Goal: Communication & Community: Answer question/provide support

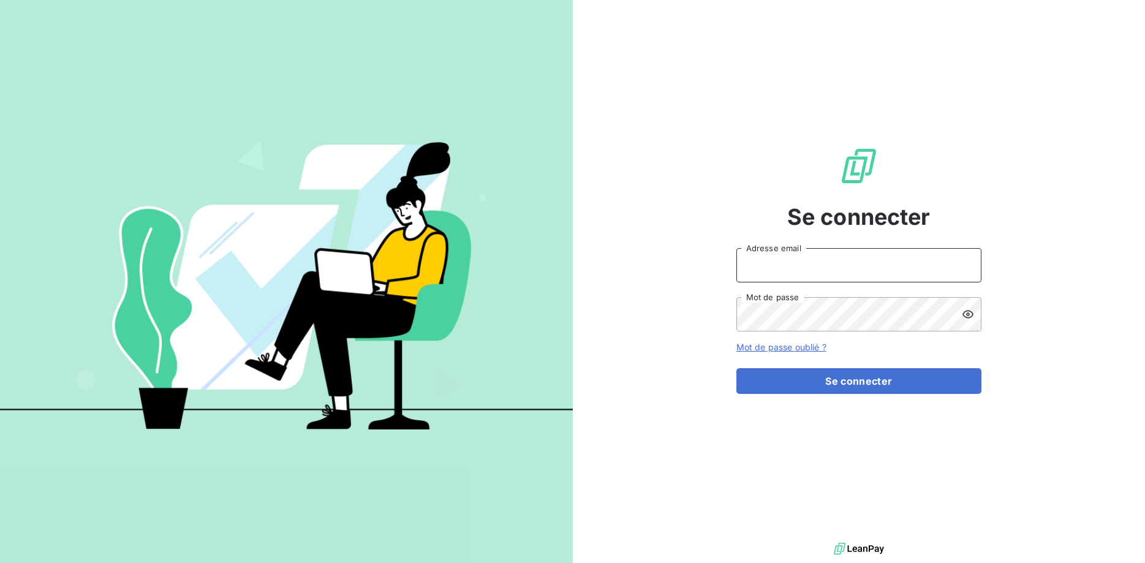
click at [762, 265] on input "Adresse email" at bounding box center [858, 265] width 245 height 34
type input "[EMAIL_ADDRESS][DOMAIN_NAME]"
click at [736, 368] on button "Se connecter" at bounding box center [858, 381] width 245 height 26
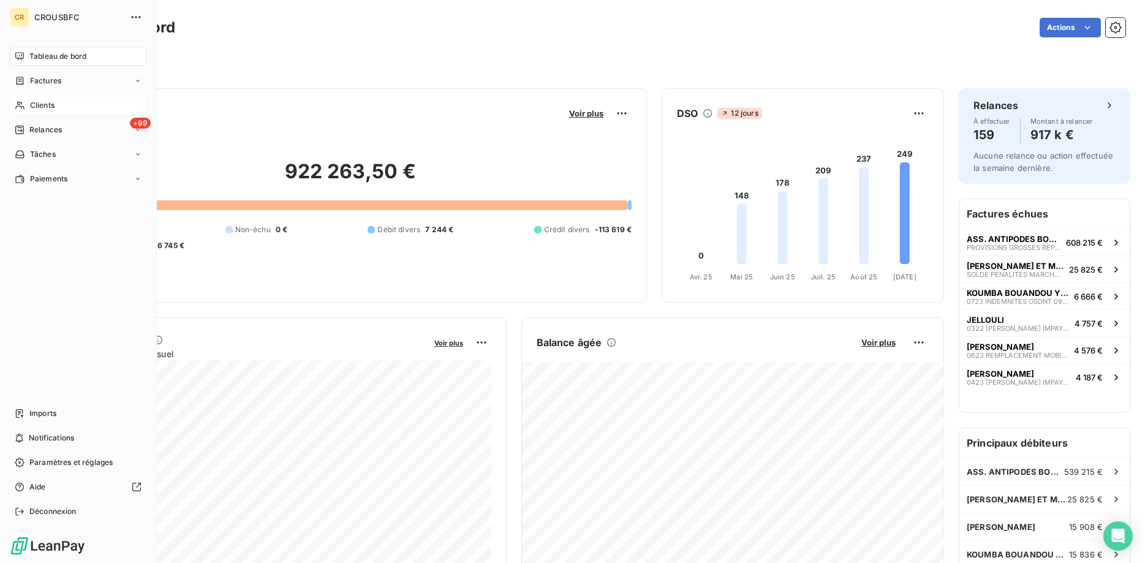
click at [21, 105] on icon at bounding box center [20, 105] width 10 height 10
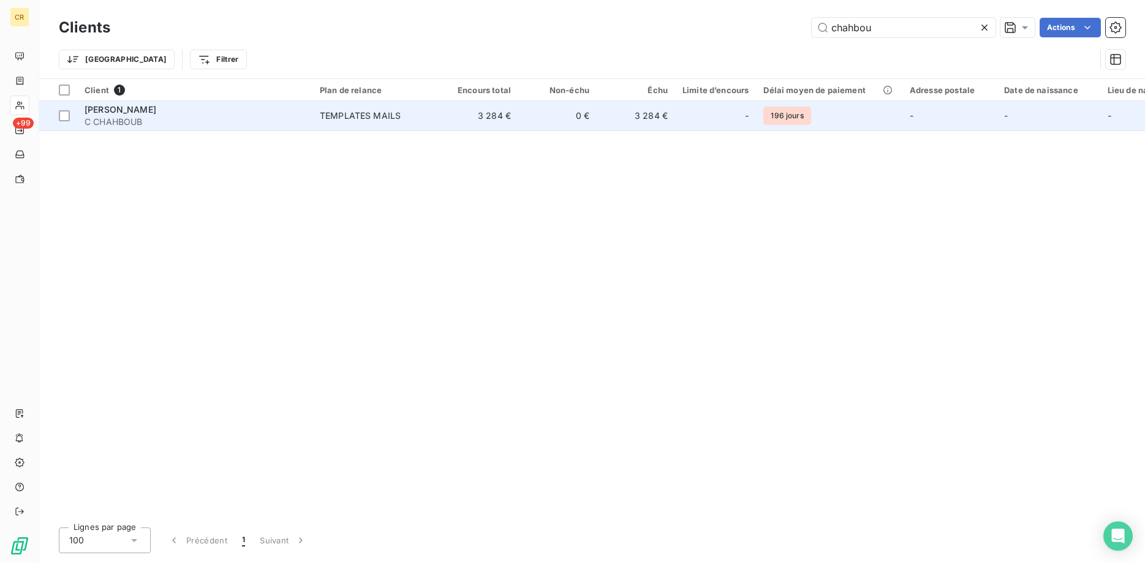
type input "chahbou"
click at [156, 109] on span "[PERSON_NAME]" at bounding box center [121, 109] width 72 height 10
click at [156, 110] on span "[PERSON_NAME]" at bounding box center [121, 109] width 72 height 10
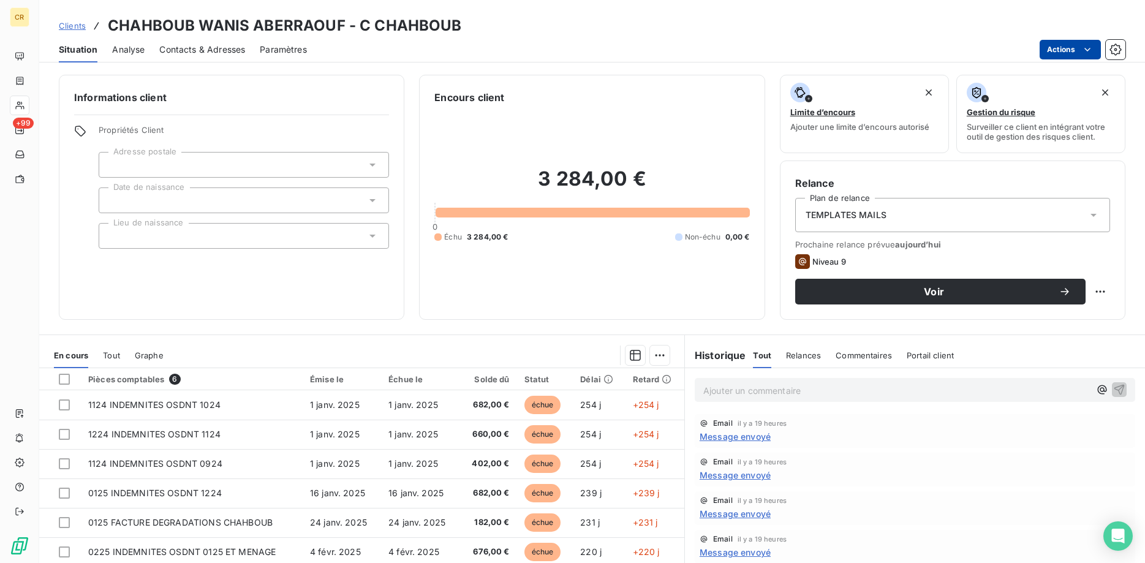
click at [1088, 50] on html "CR +99 Clients CHAHBOUB WANIS ABERRAOUF - C CHAHBOUB Situation Analyse Contacts…" at bounding box center [572, 281] width 1145 height 563
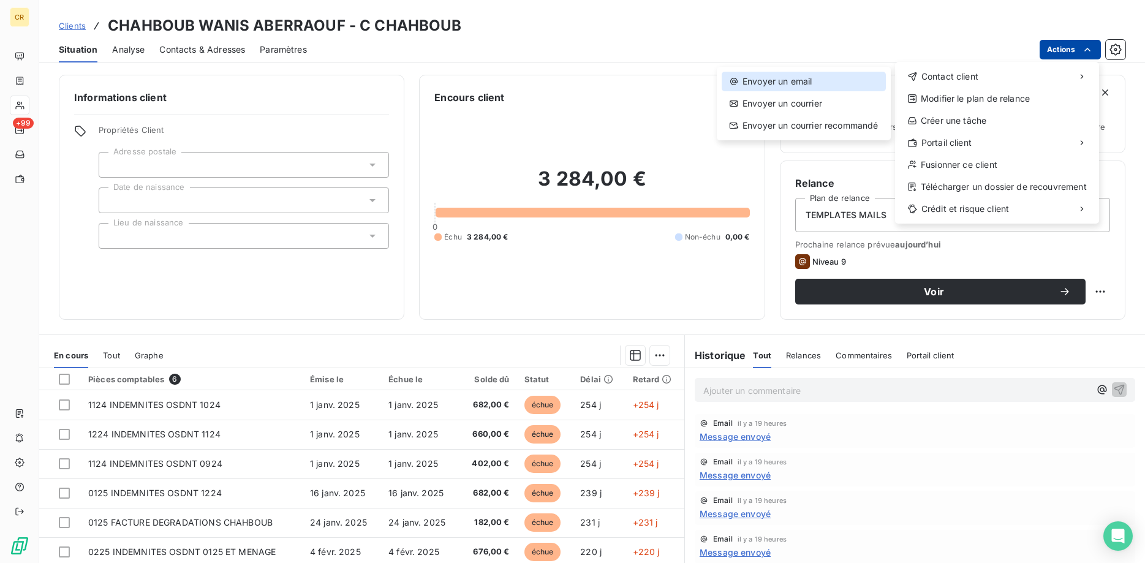
click at [840, 81] on div "Envoyer un email" at bounding box center [804, 82] width 164 height 20
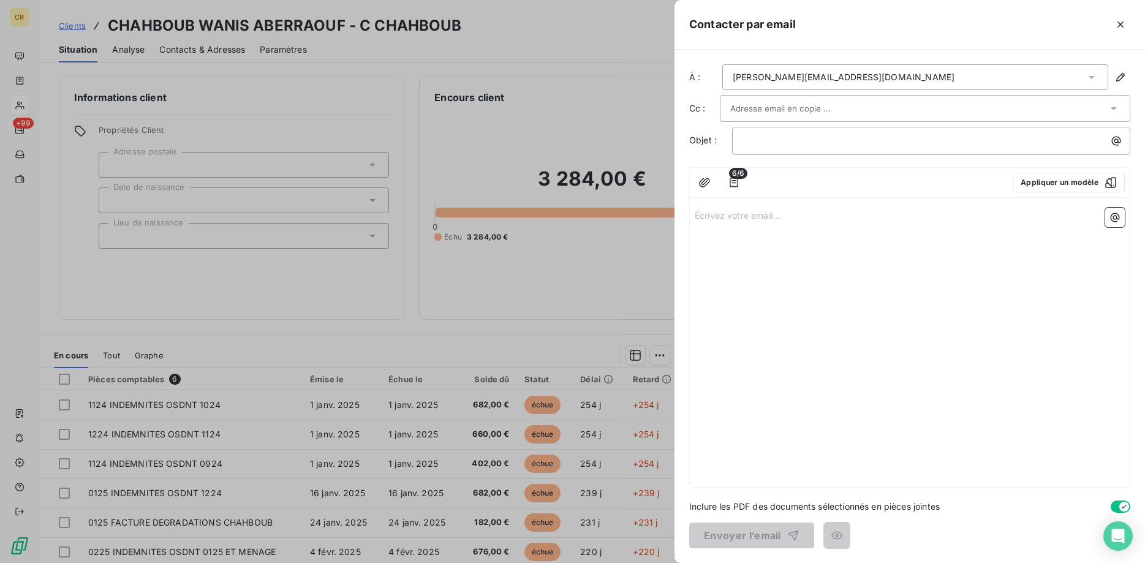
click at [849, 77] on div "[PERSON_NAME][EMAIL_ADDRESS][DOMAIN_NAME]" at bounding box center [844, 77] width 222 height 12
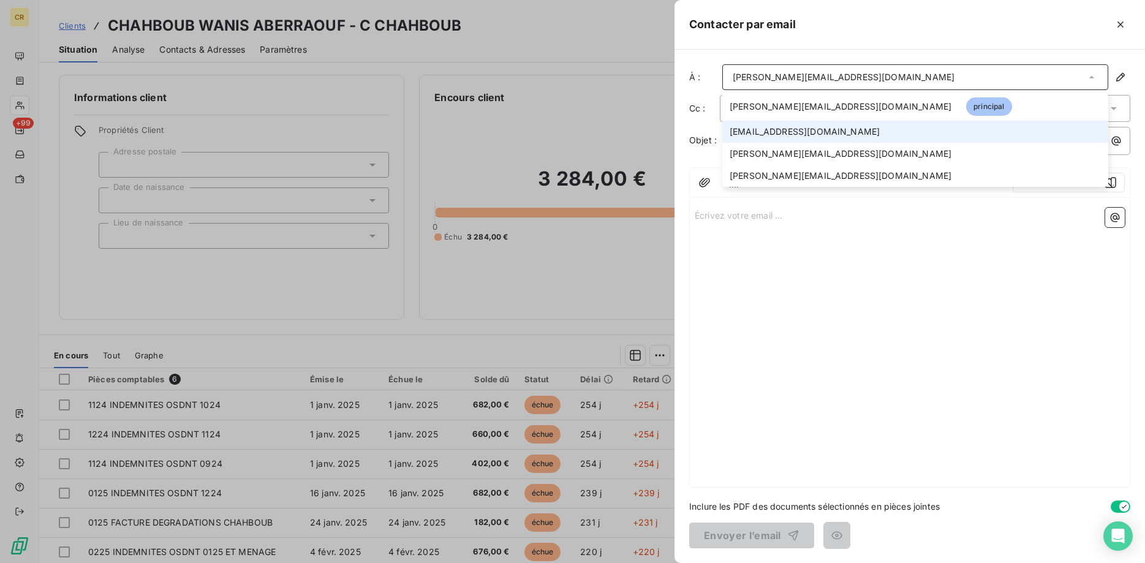
click at [820, 131] on span "[EMAIL_ADDRESS][DOMAIN_NAME]" at bounding box center [805, 132] width 150 height 12
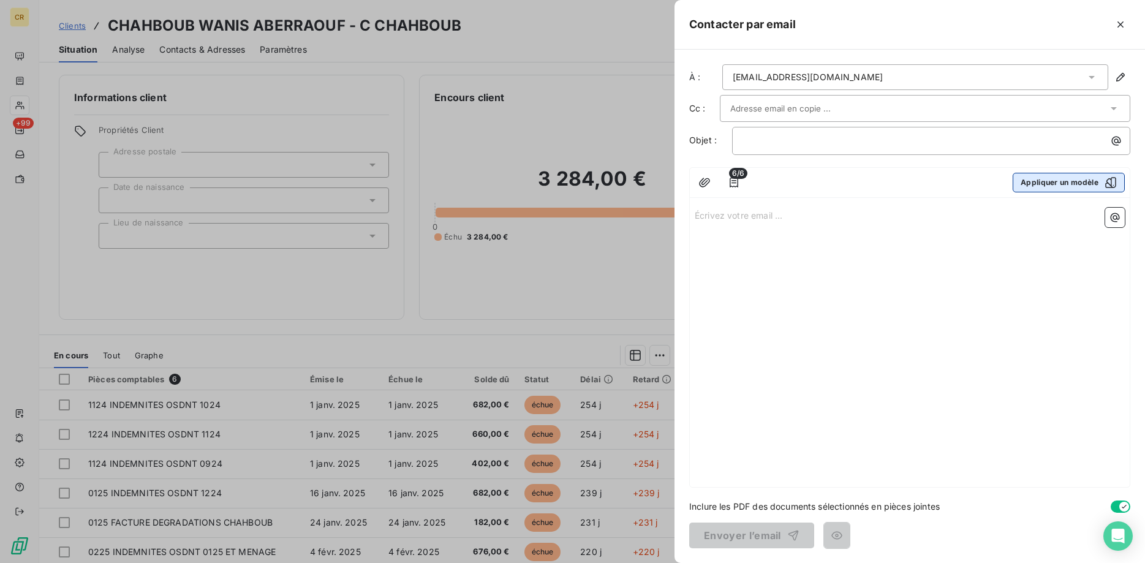
click at [1075, 185] on button "Appliquer un modèle" at bounding box center [1068, 183] width 112 height 20
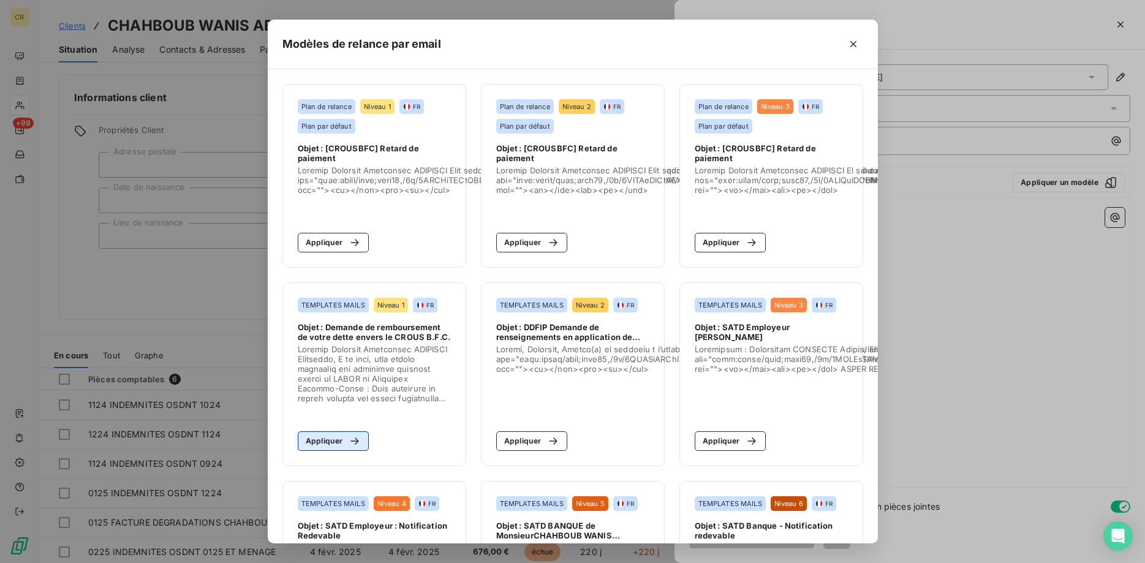
click at [335, 442] on button "Appliquer" at bounding box center [334, 441] width 72 height 20
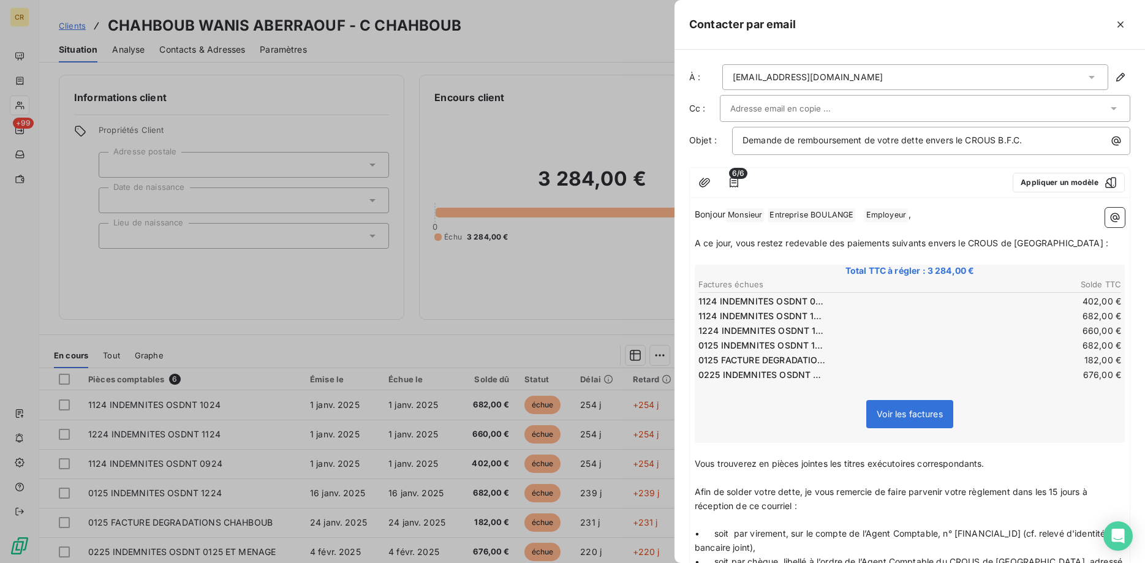
scroll to position [375, 0]
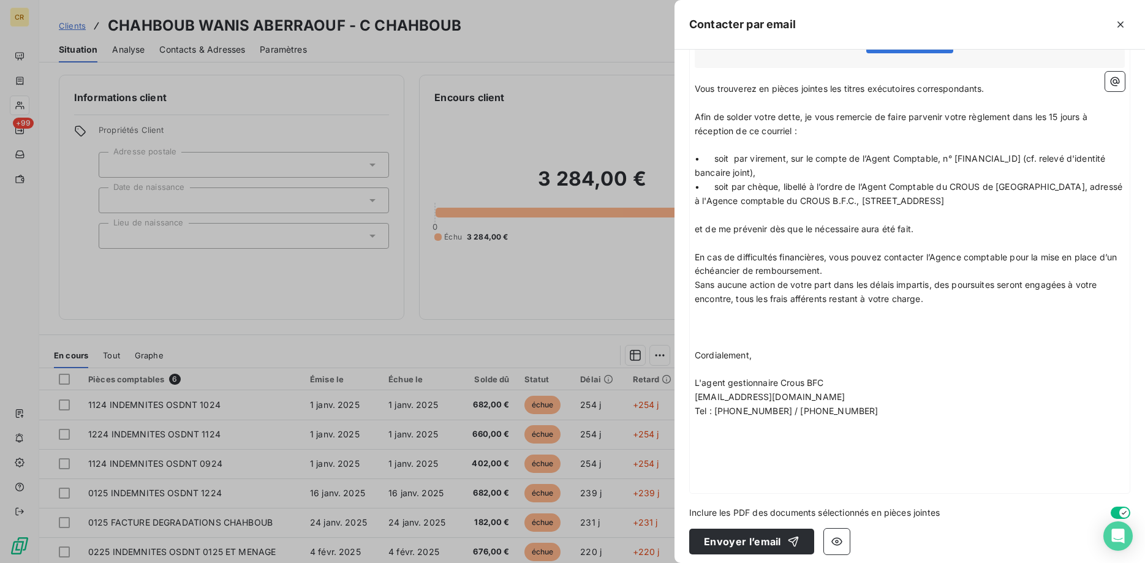
click at [759, 461] on p "﻿" at bounding box center [910, 454] width 430 height 14
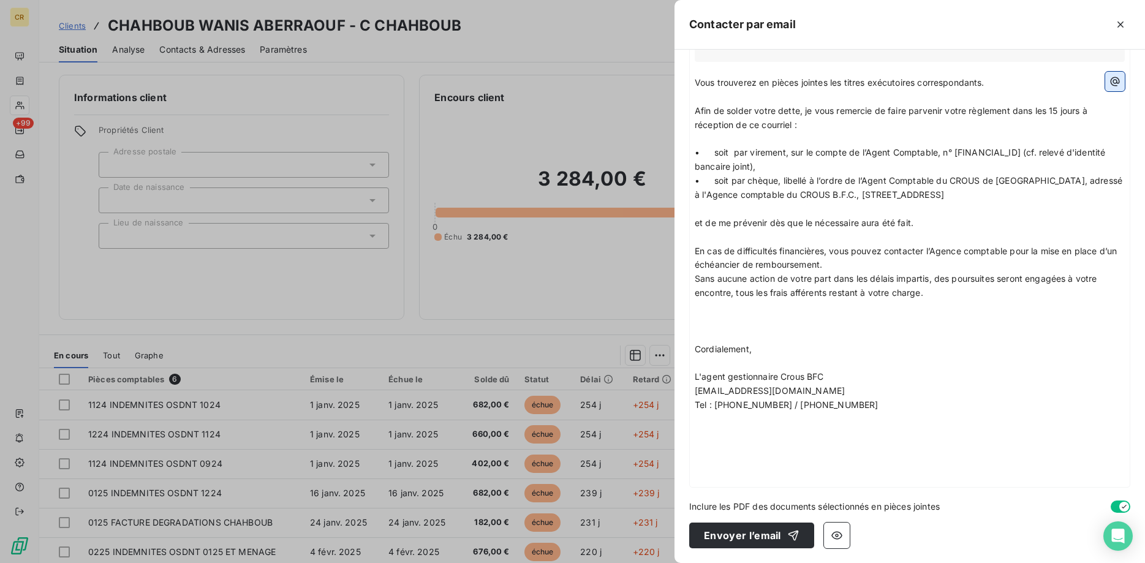
click at [1121, 88] on button "button" at bounding box center [1115, 82] width 20 height 20
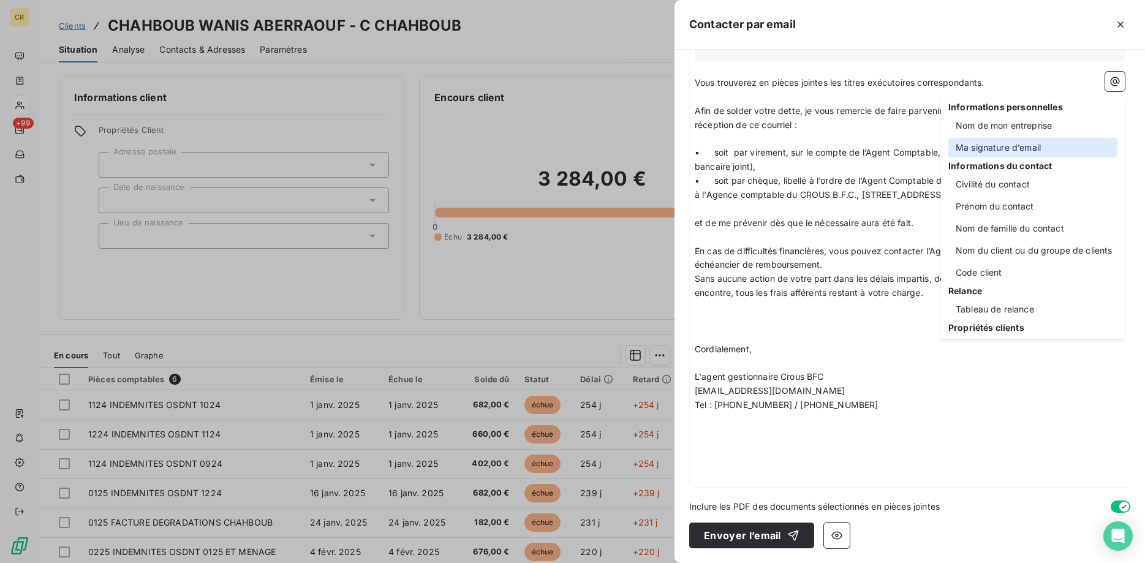
click at [1075, 149] on div "Ma signature d’email" at bounding box center [1032, 148] width 169 height 20
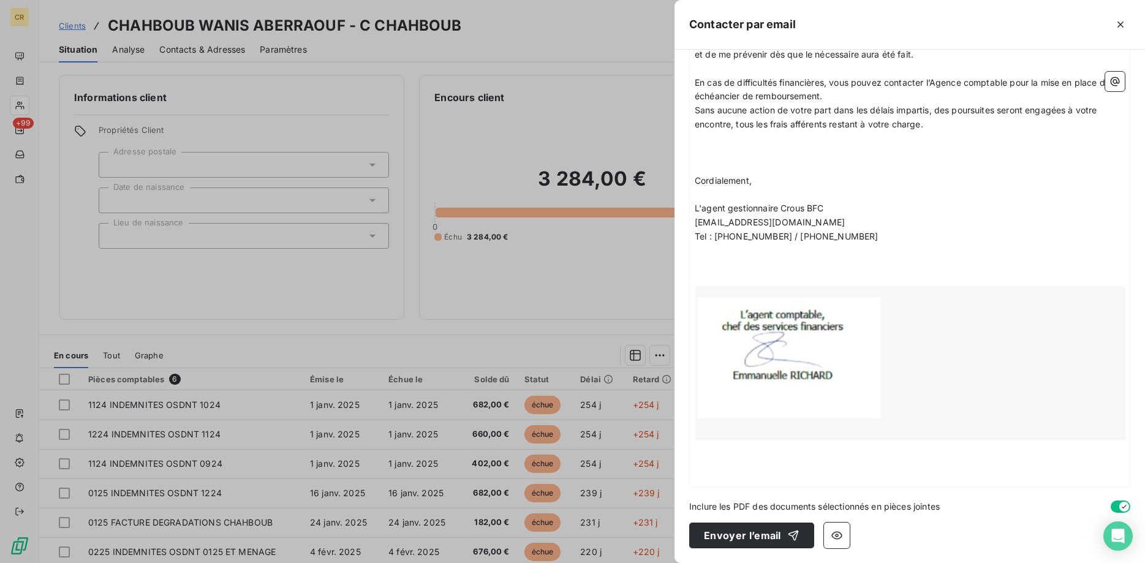
scroll to position [564, 0]
click at [720, 538] on button "Envoyer l’email" at bounding box center [751, 535] width 125 height 26
